Goal: Find specific page/section: Find specific page/section

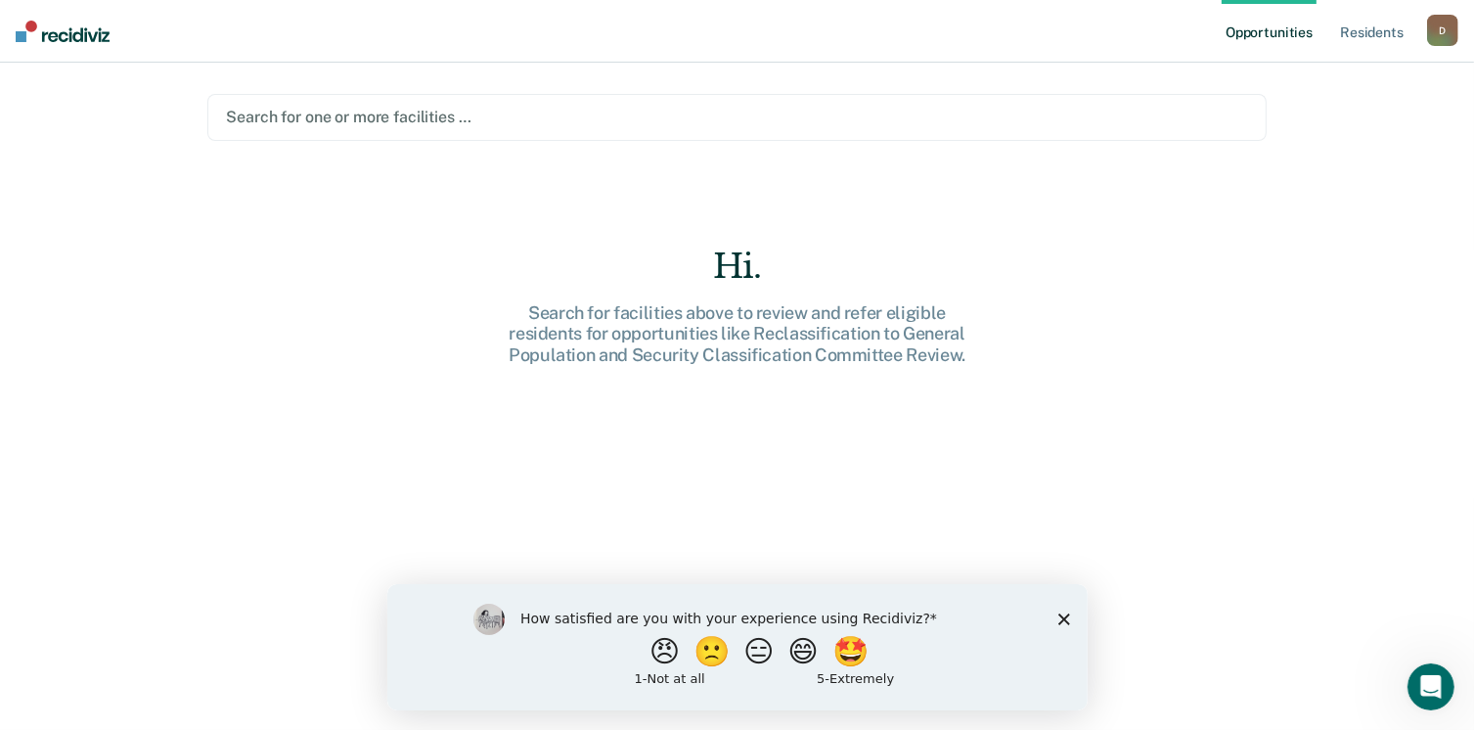
click at [603, 154] on main "Search for one or more facilities … Hi. Search for facilities above to review a…" at bounding box center [736, 373] width 1105 height 620
click at [685, 122] on div at bounding box center [736, 117] width 1021 height 22
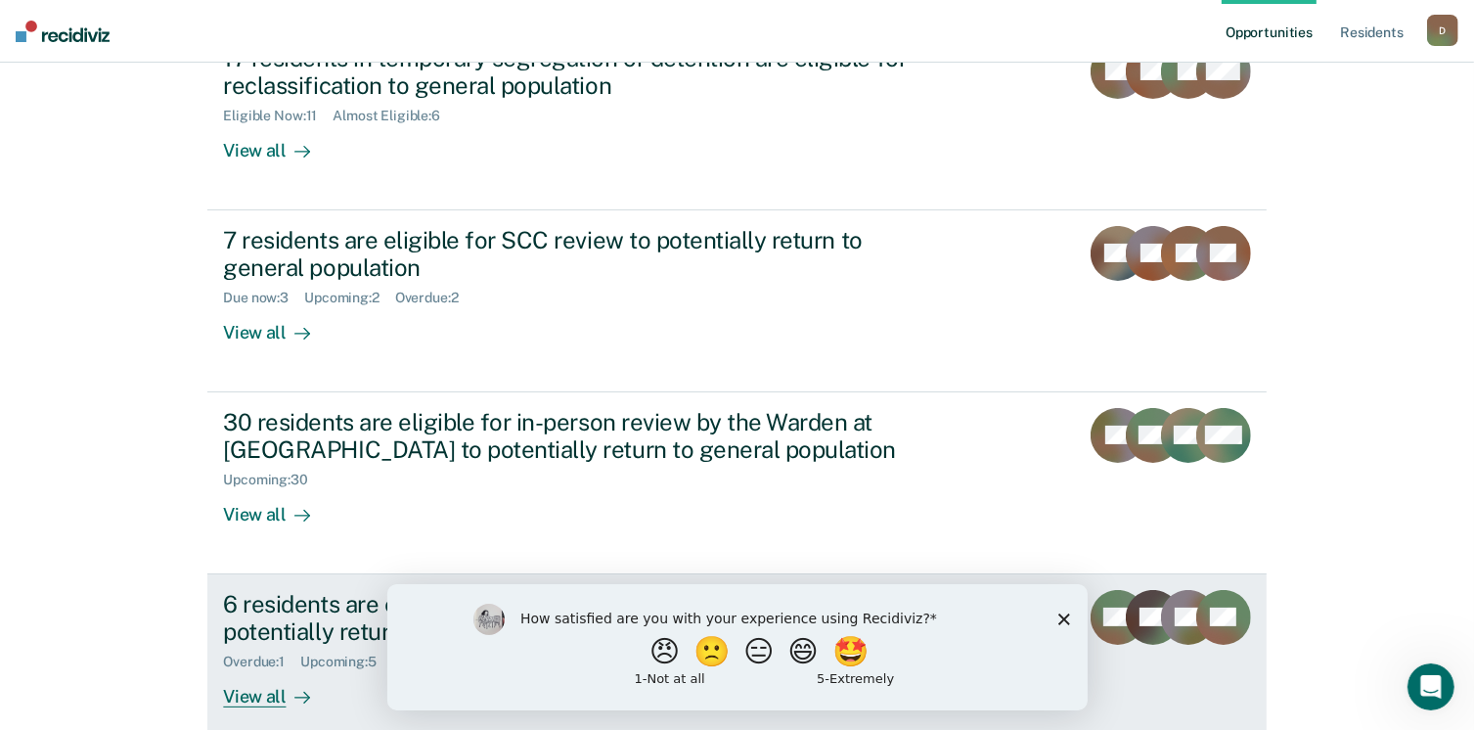
scroll to position [367, 0]
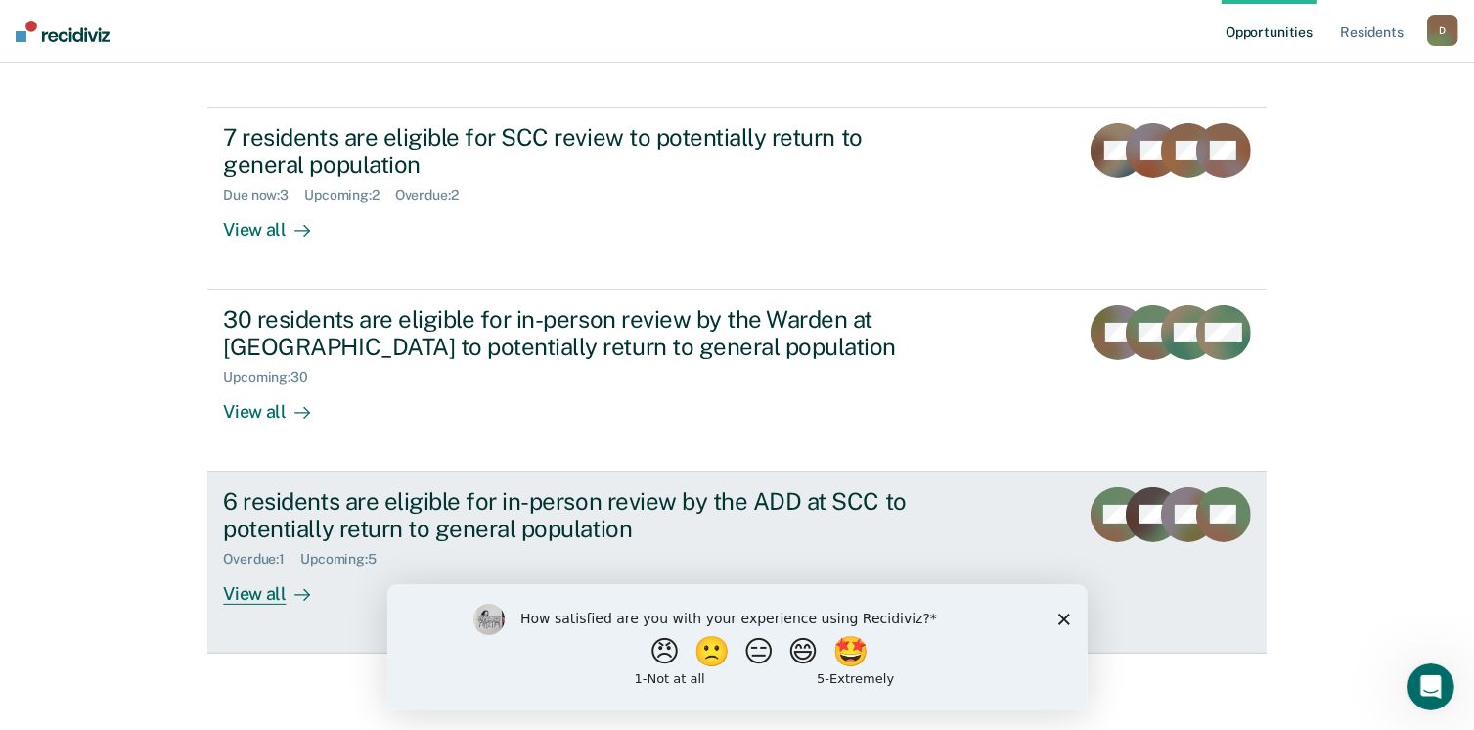
click at [263, 598] on div "View all" at bounding box center [278, 586] width 110 height 38
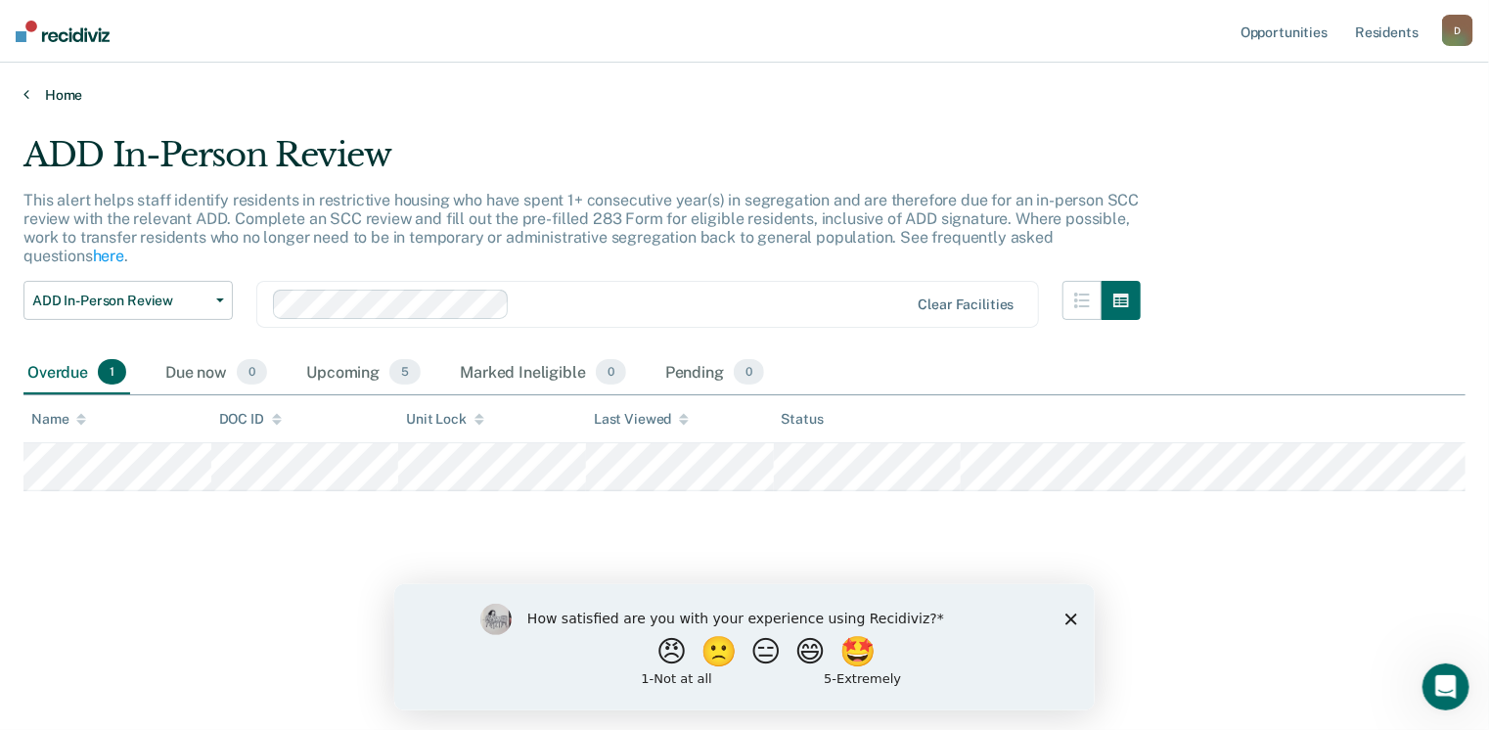
click at [23, 91] on icon at bounding box center [26, 94] width 6 height 16
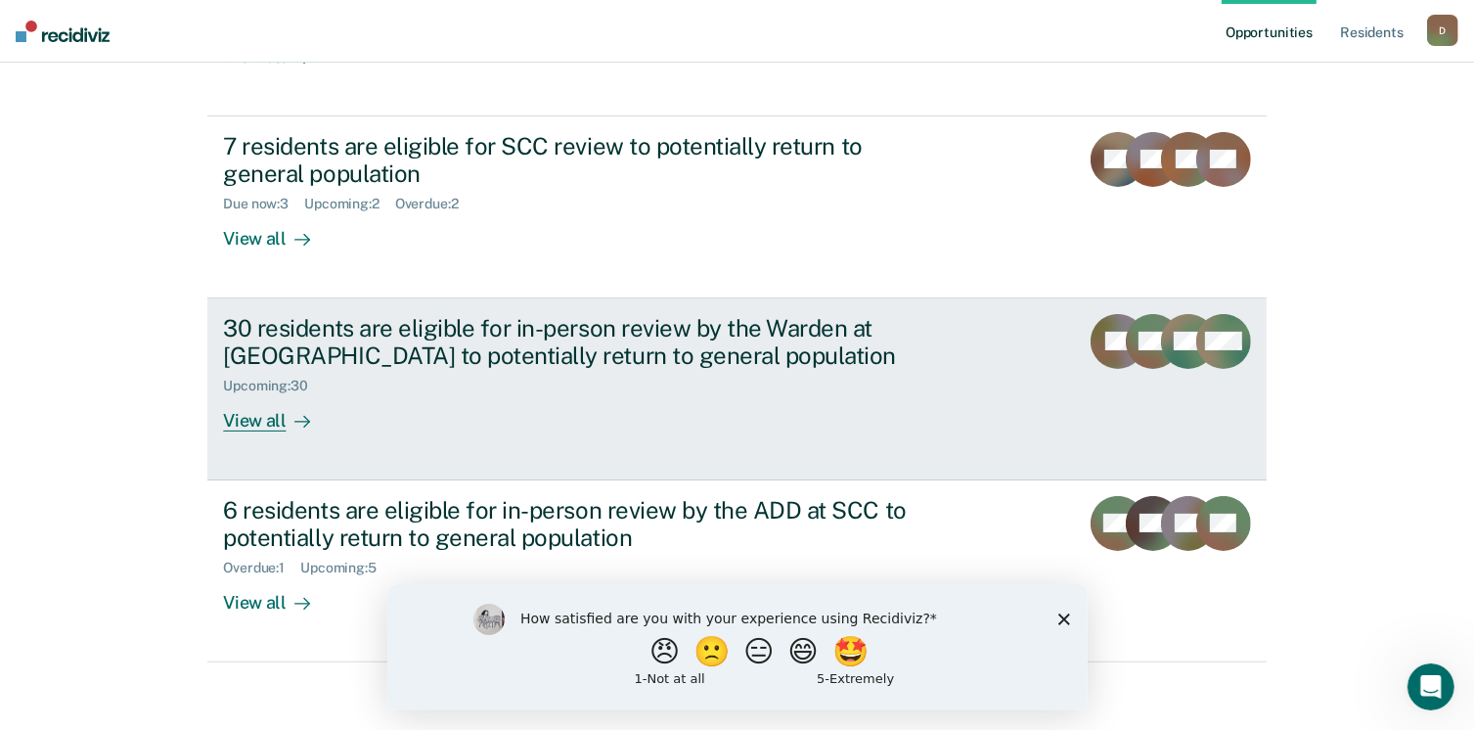
scroll to position [367, 0]
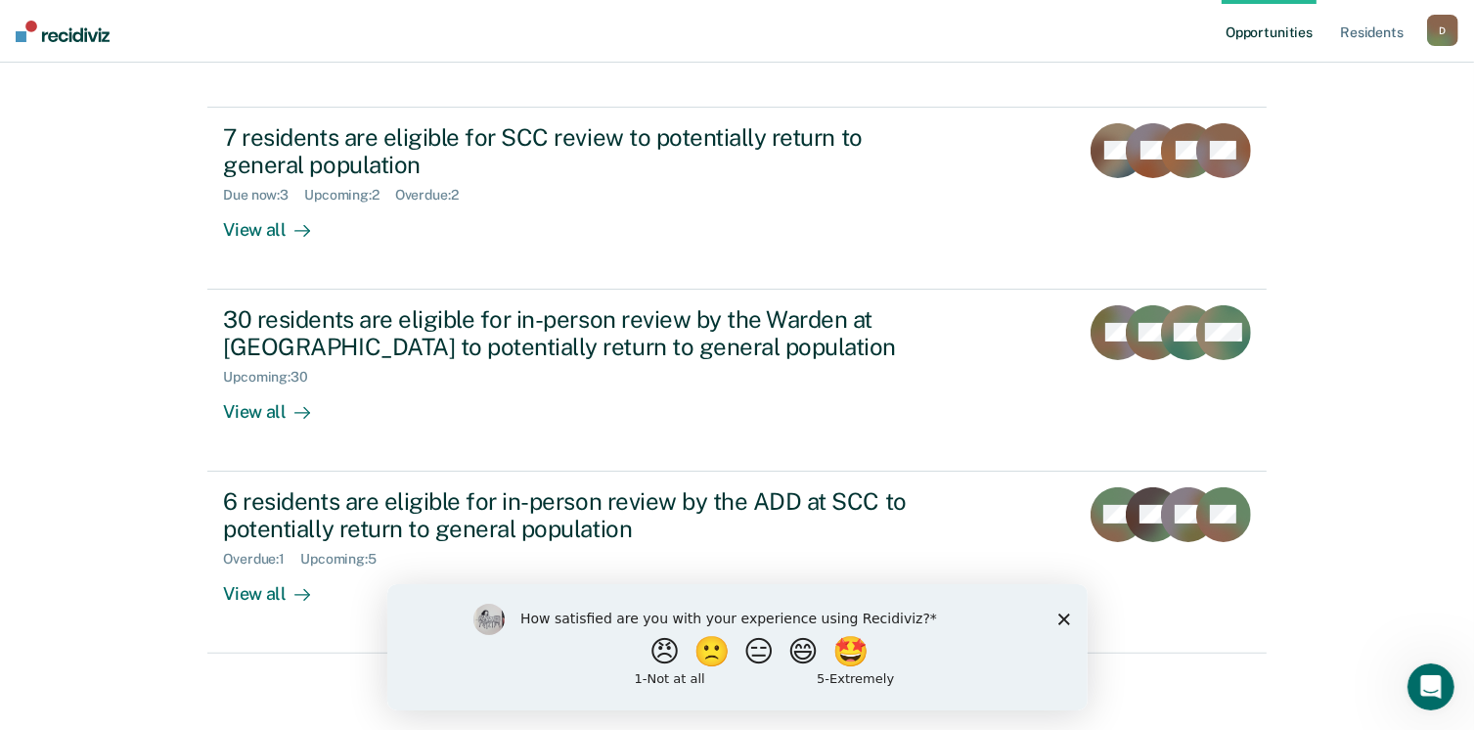
click at [1062, 618] on polygon "Close survey" at bounding box center [1063, 618] width 12 height 12
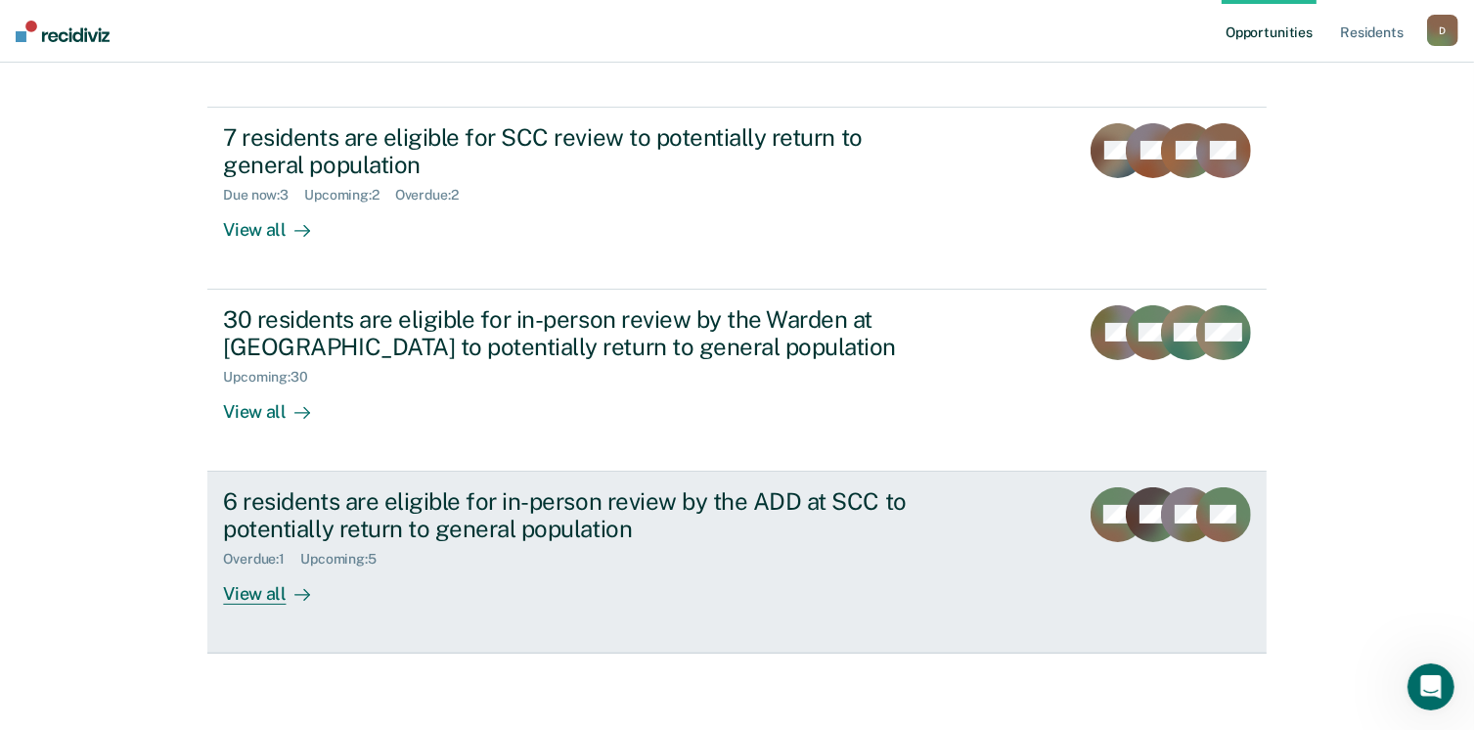
click at [250, 588] on div "View all" at bounding box center [278, 586] width 110 height 38
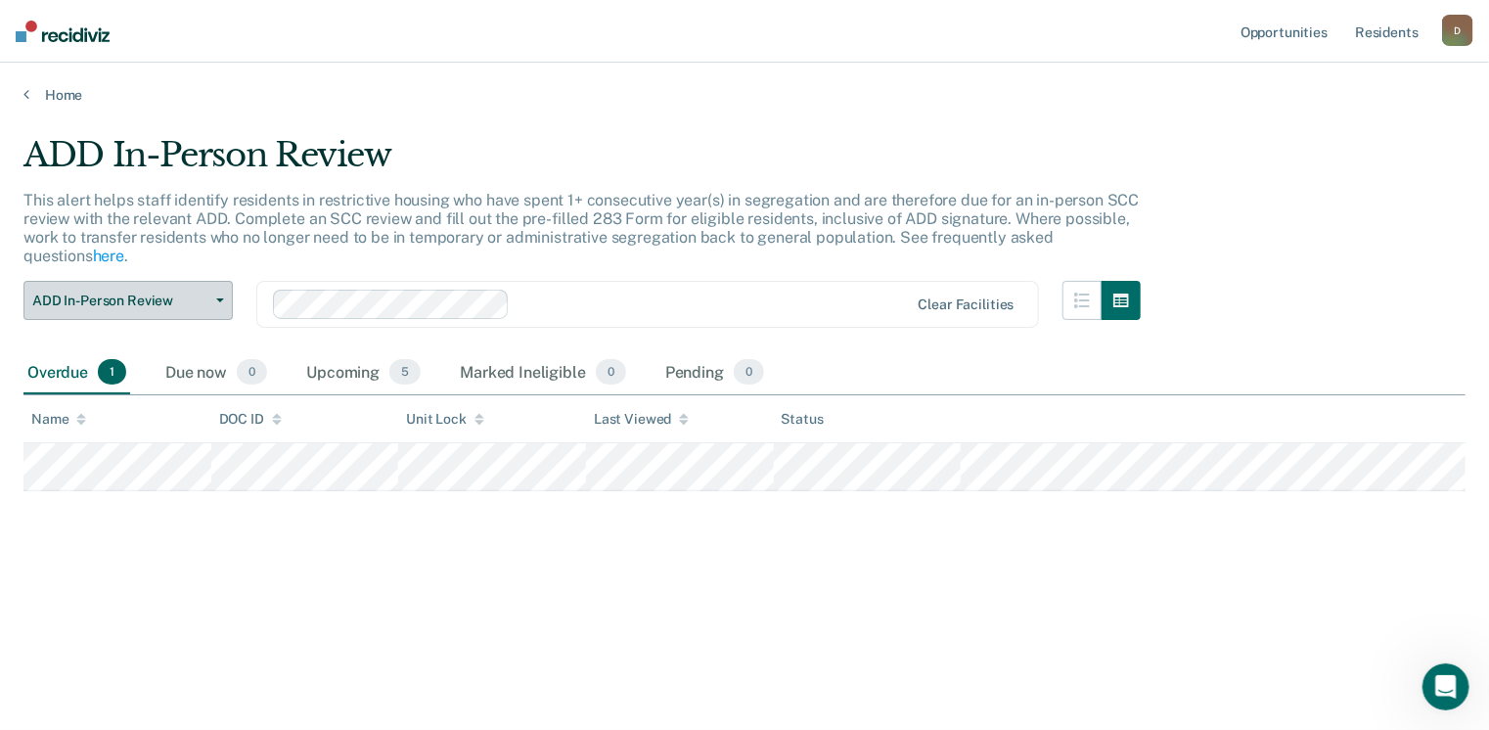
click at [220, 298] on icon "button" at bounding box center [220, 300] width 8 height 4
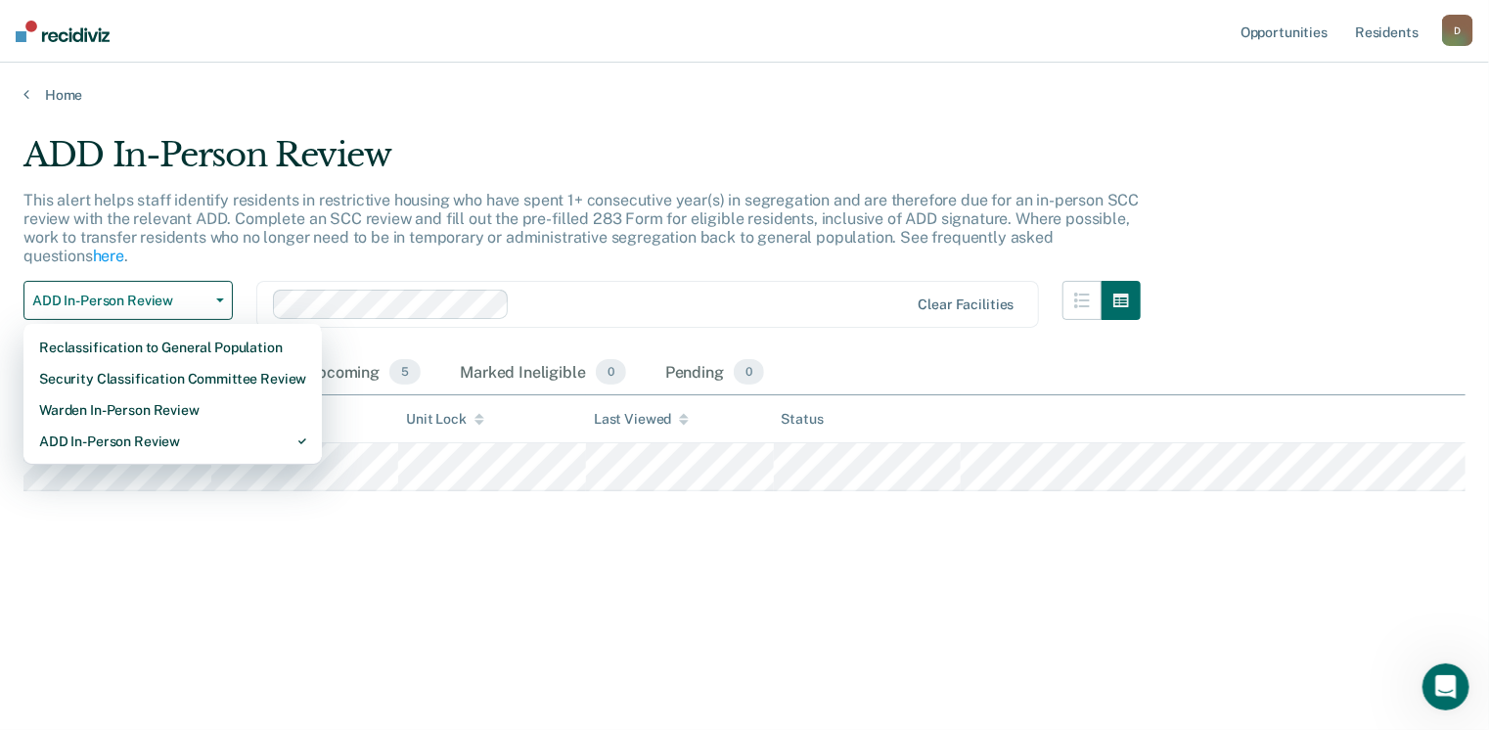
click at [205, 541] on div "ADD In-Person Review This alert helps staff identify residents in restrictive h…" at bounding box center [744, 359] width 1442 height 448
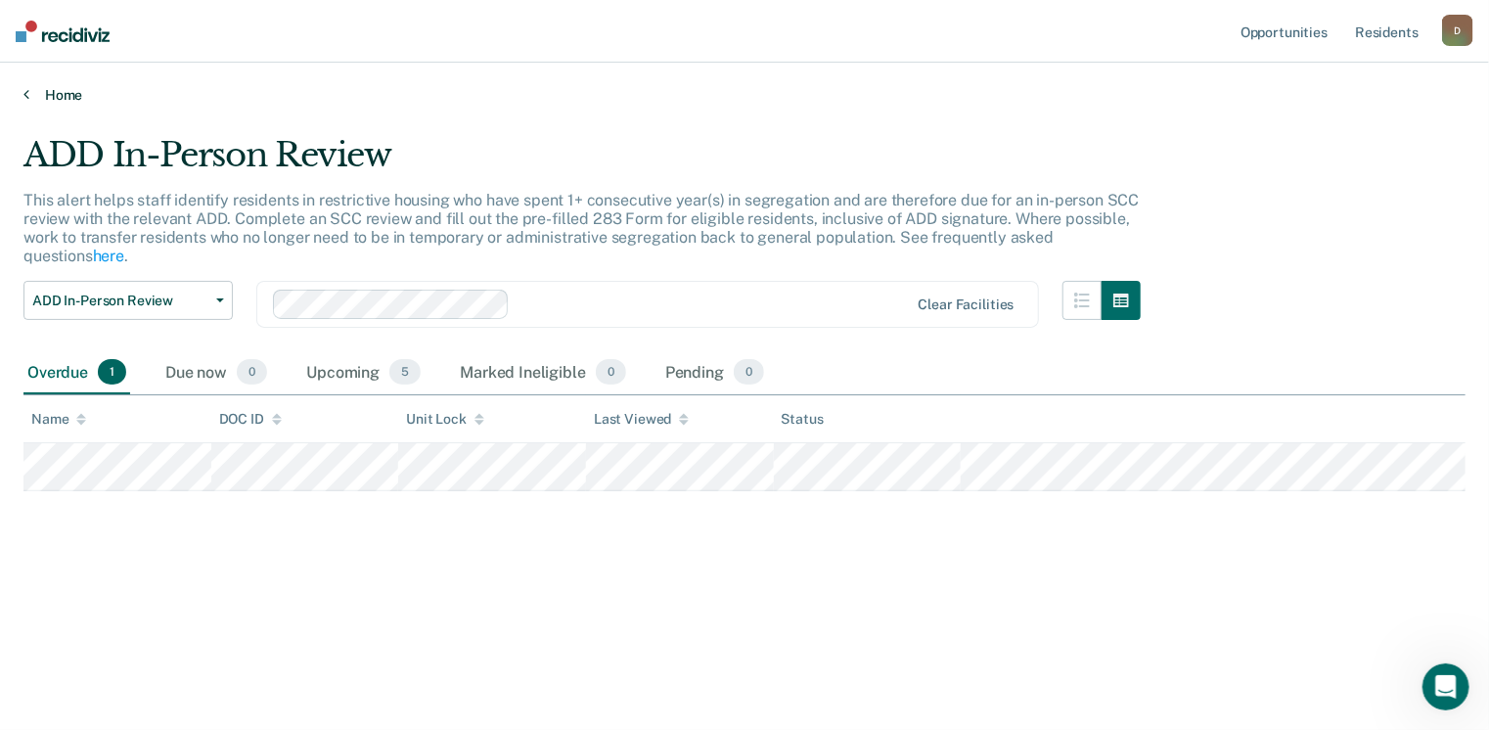
click at [40, 94] on link "Home" at bounding box center [744, 95] width 1442 height 18
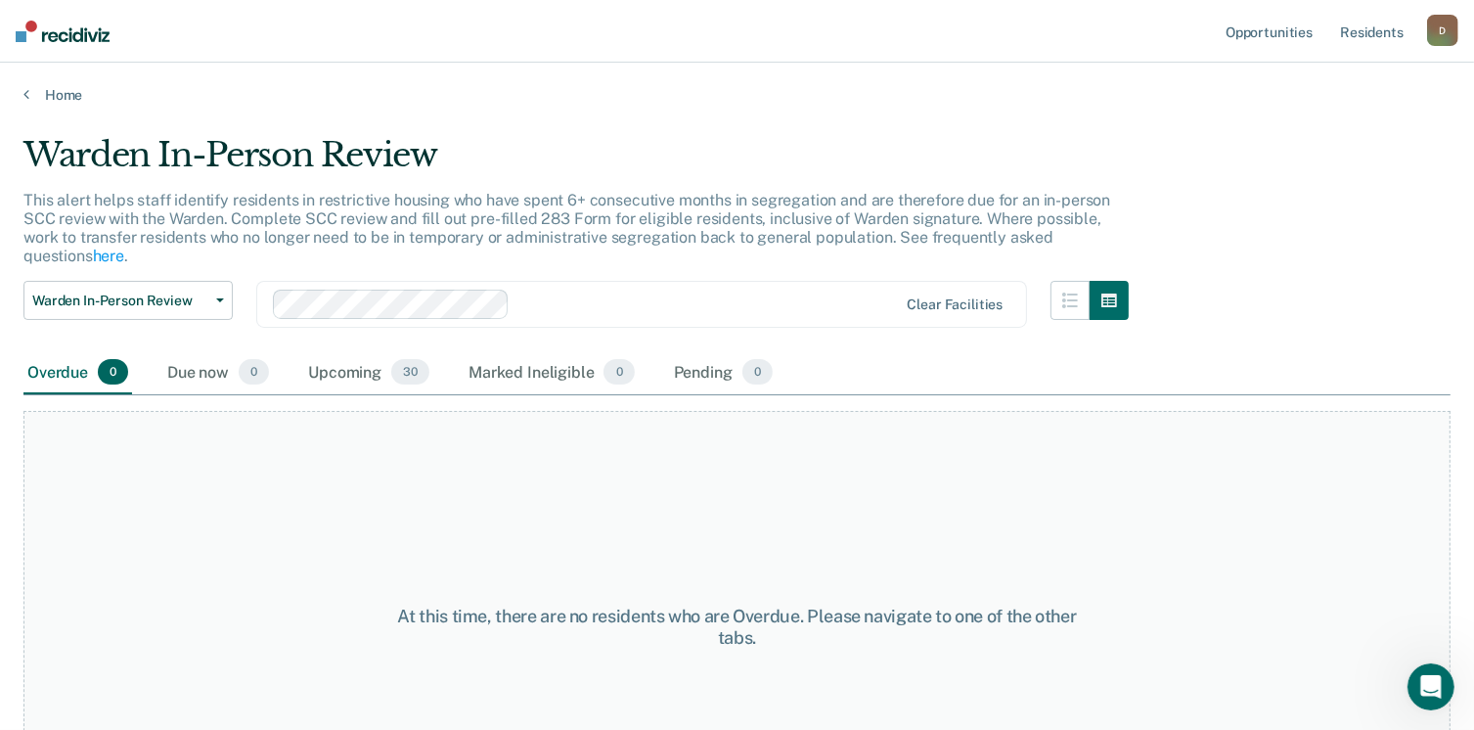
click at [21, 91] on div "Home" at bounding box center [737, 83] width 1474 height 41
click at [56, 94] on link "Home" at bounding box center [736, 95] width 1427 height 18
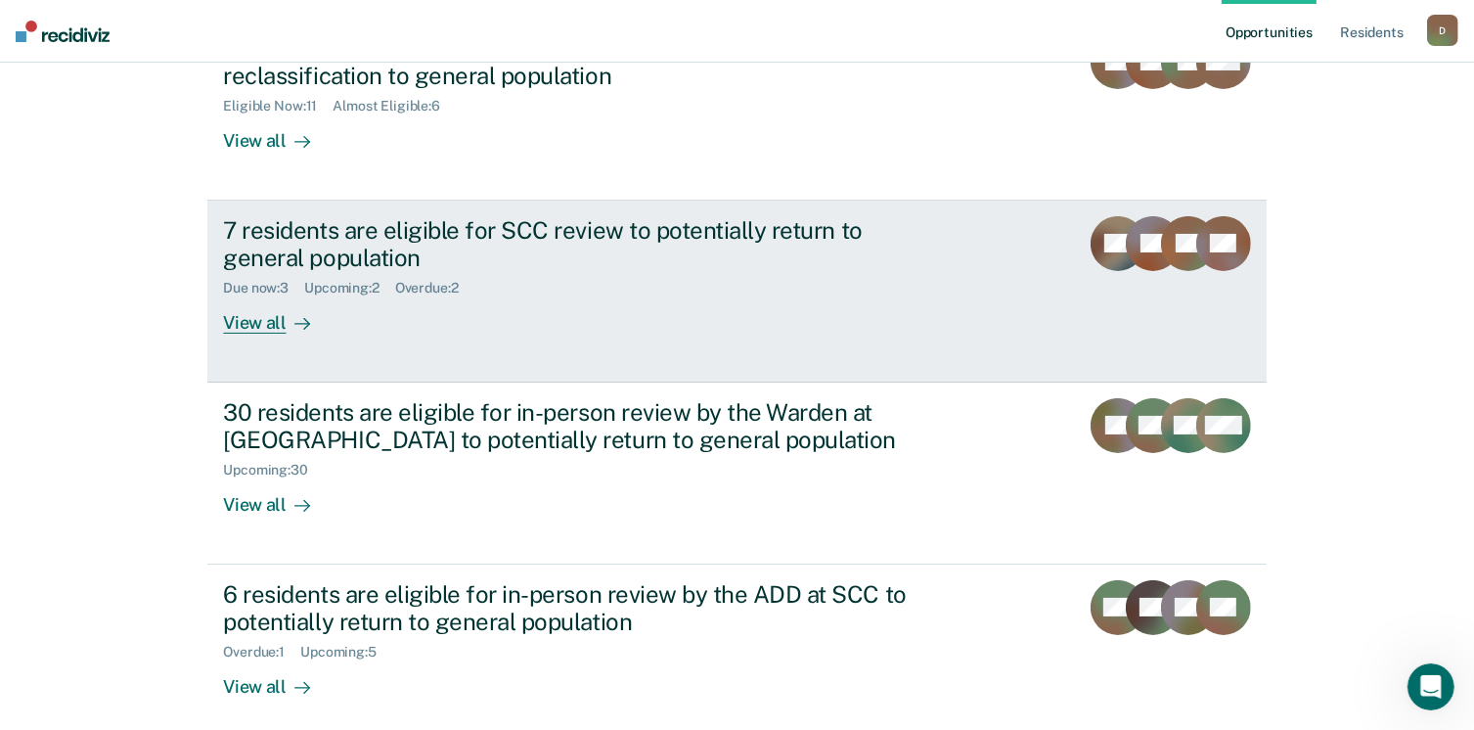
scroll to position [367, 0]
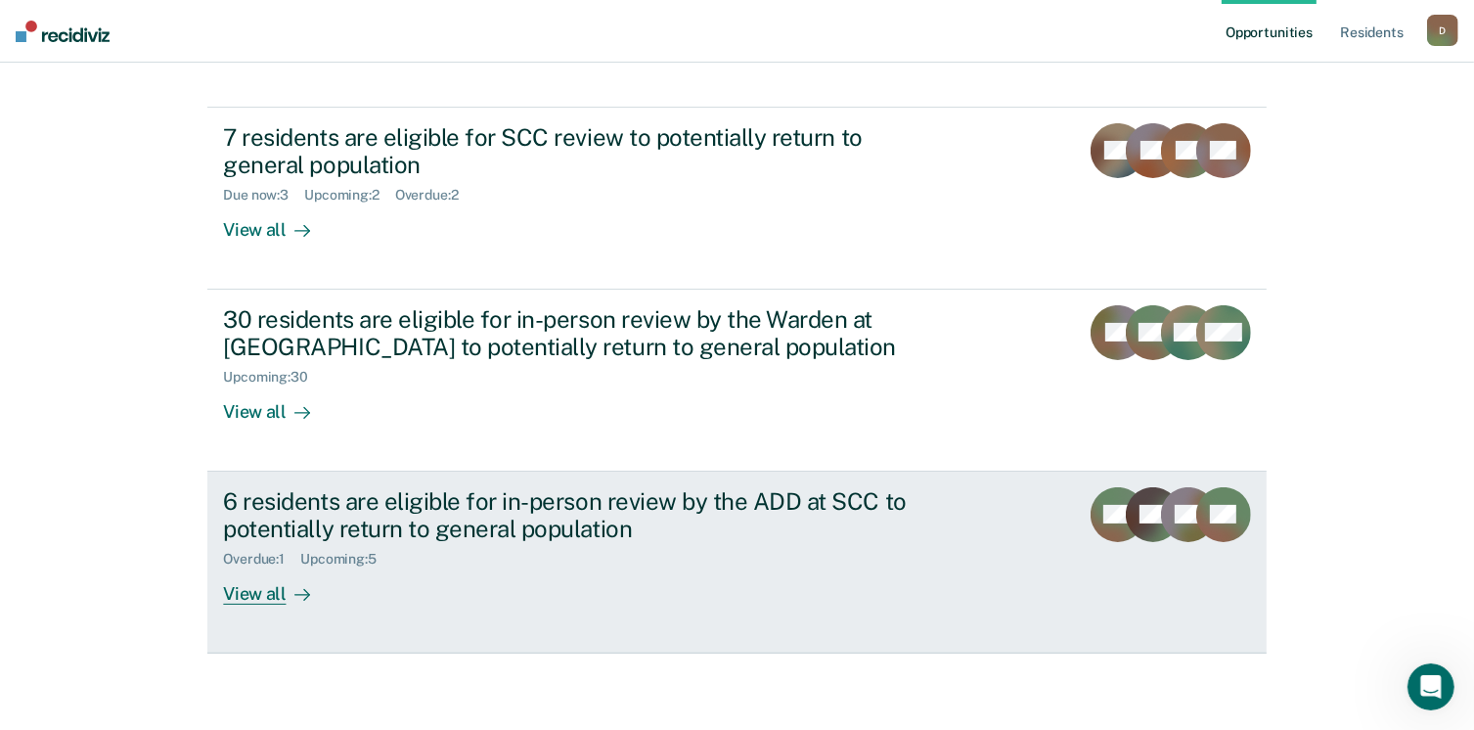
click at [1180, 524] on rect at bounding box center [1188, 514] width 55 height 55
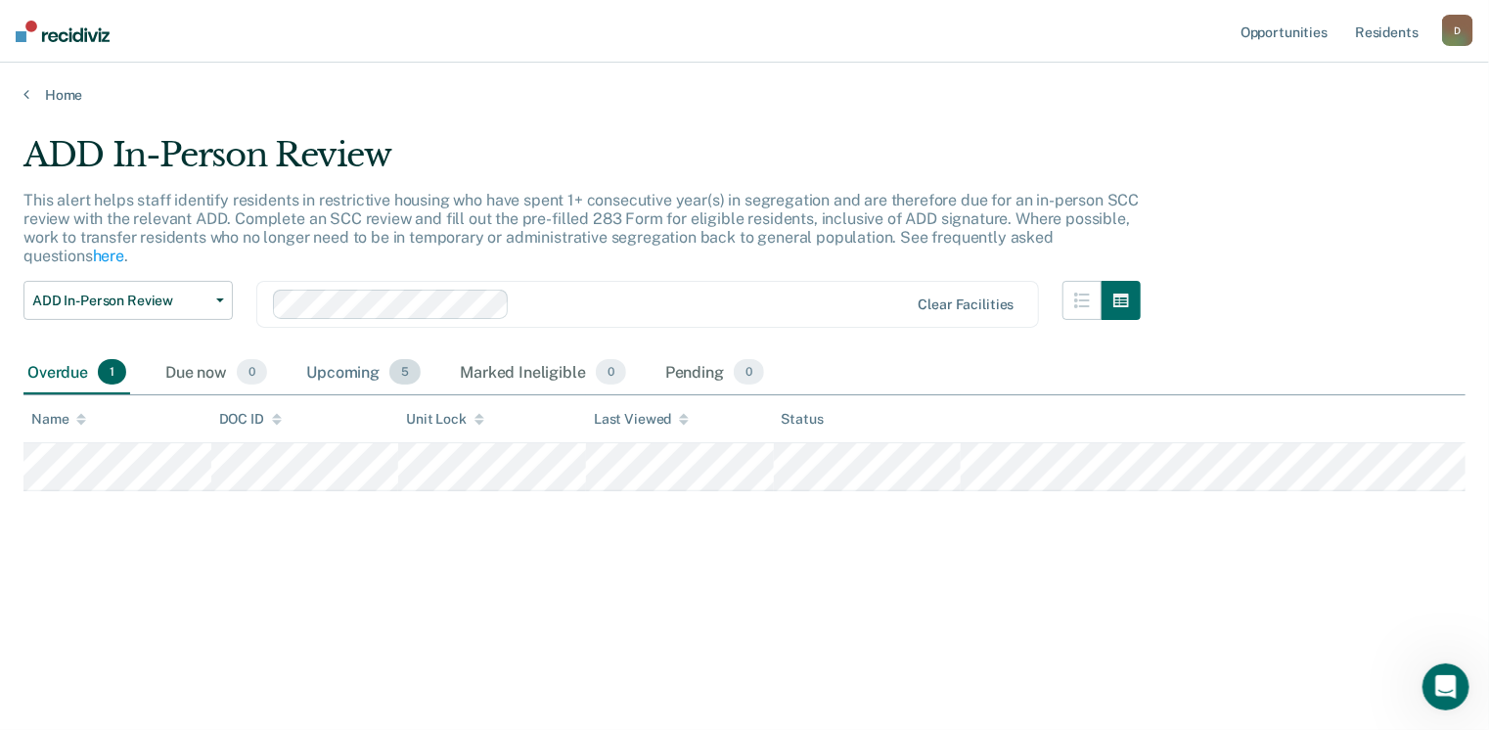
click at [358, 375] on div "Upcoming 5" at bounding box center [363, 372] width 122 height 43
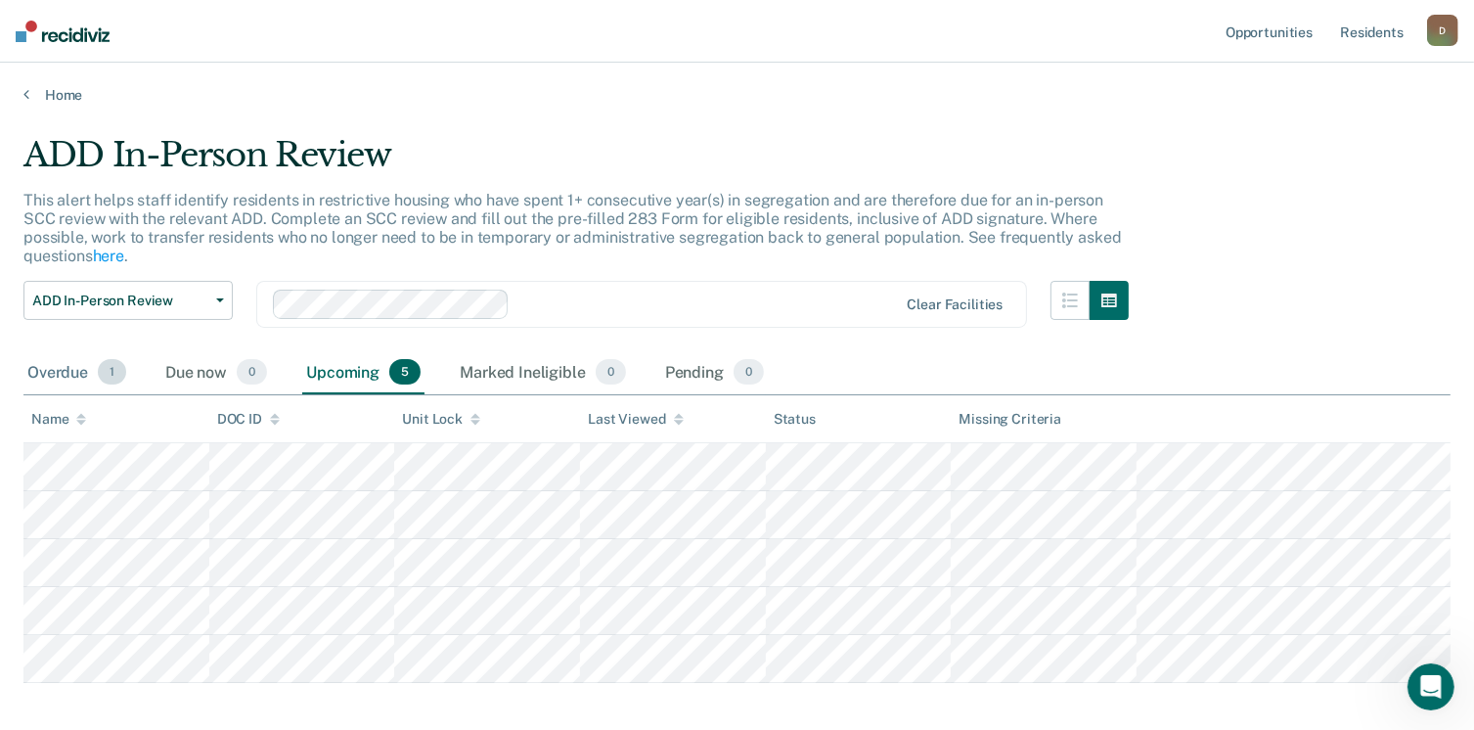
click at [63, 374] on div "Overdue 1" at bounding box center [76, 372] width 107 height 43
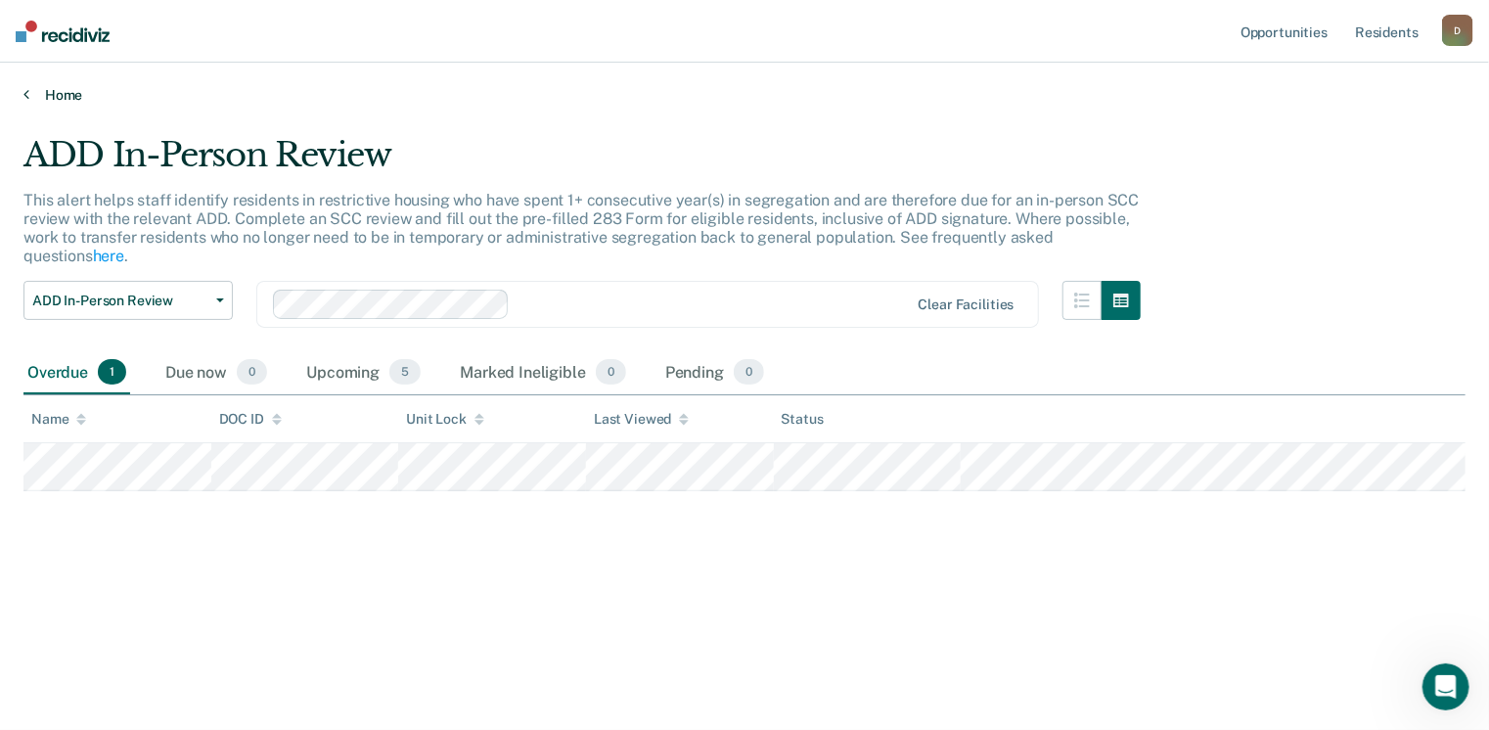
click at [70, 92] on link "Home" at bounding box center [744, 95] width 1442 height 18
